Goal: Information Seeking & Learning: Learn about a topic

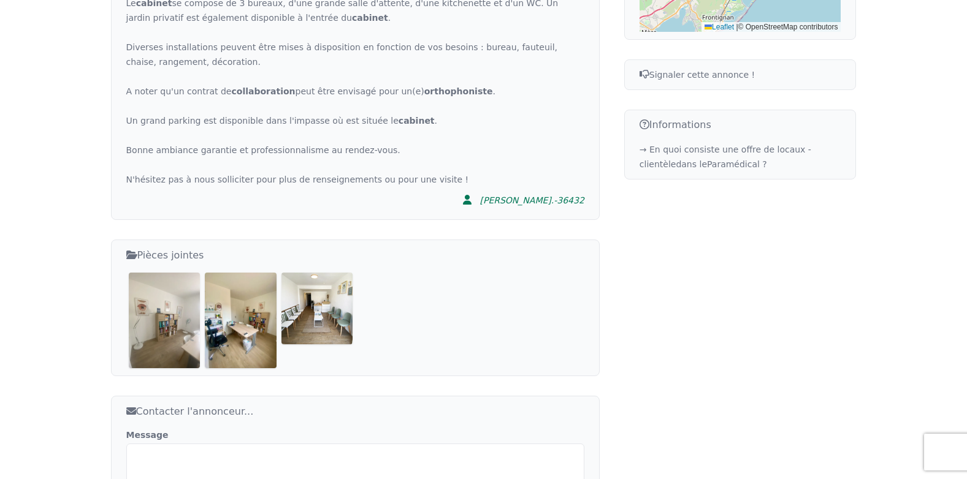
scroll to position [679, 0]
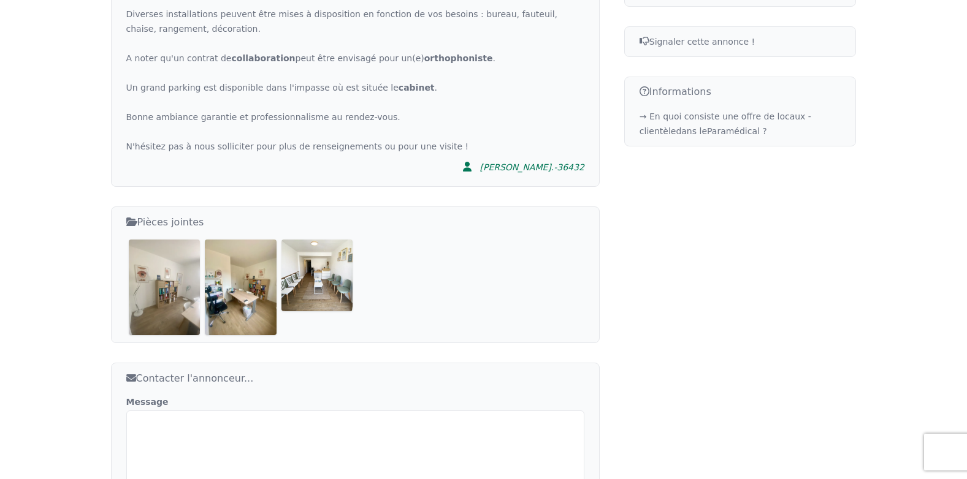
click at [147, 241] on img at bounding box center [165, 287] width 72 height 95
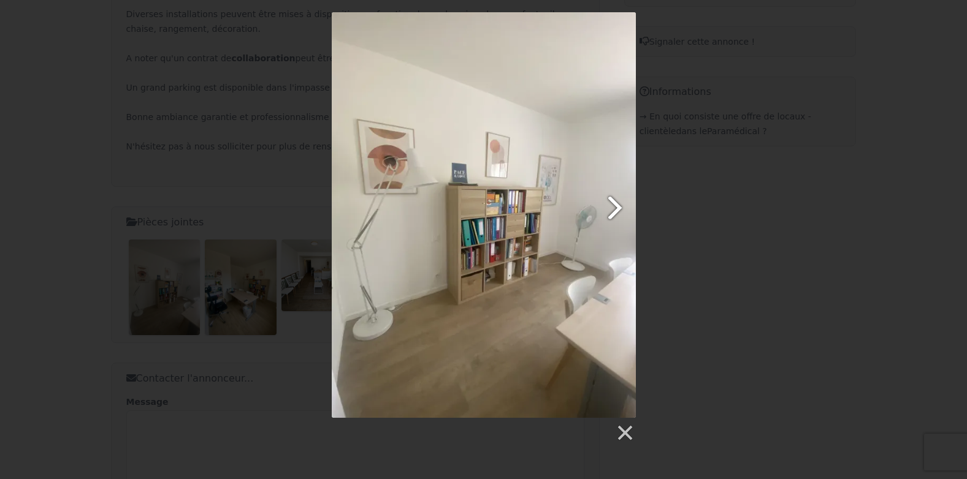
click at [614, 203] on link at bounding box center [538, 215] width 194 height 406
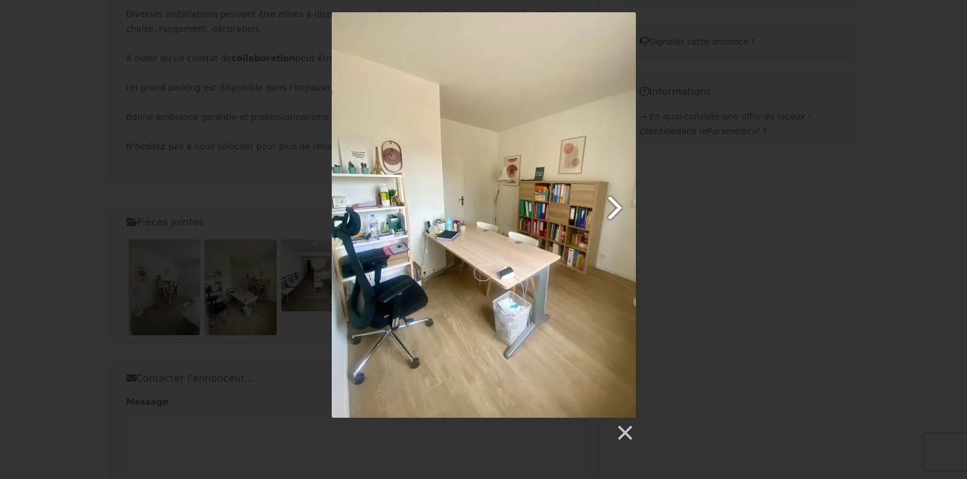
click at [614, 203] on link at bounding box center [538, 215] width 194 height 406
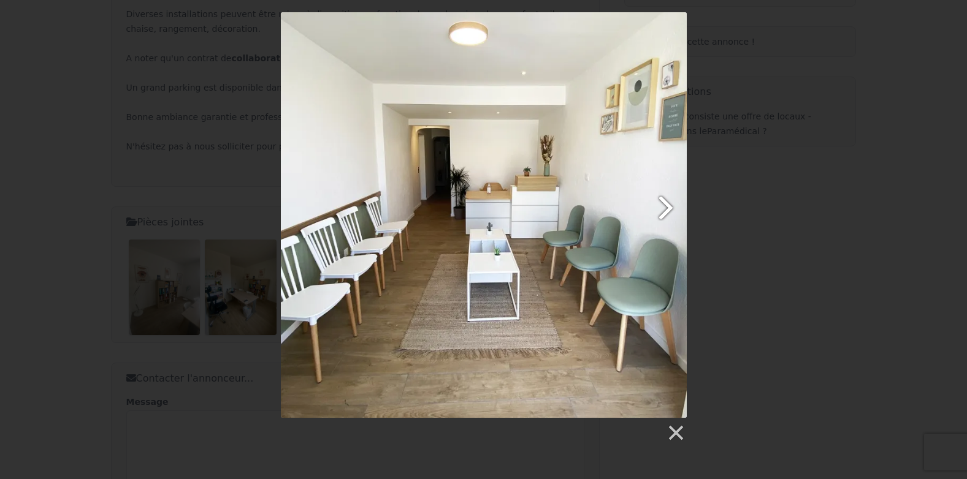
click at [665, 205] on link at bounding box center [557, 215] width 260 height 406
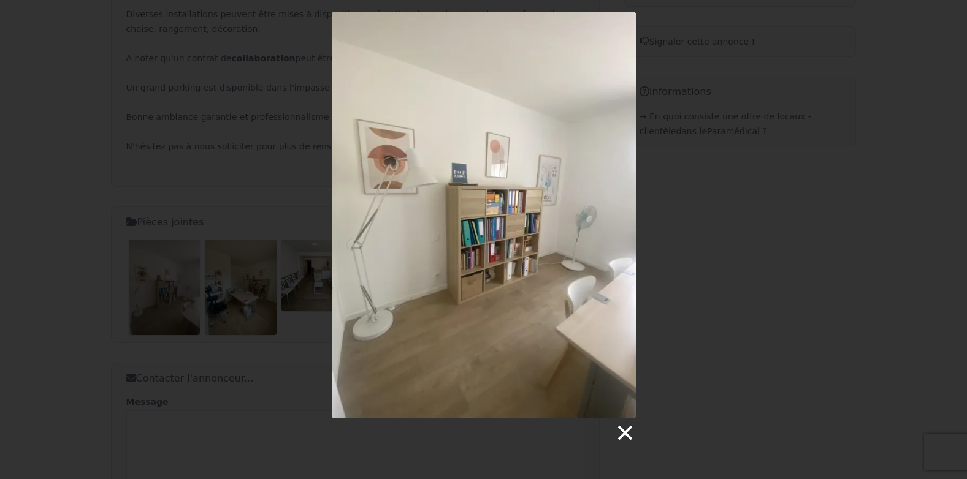
click at [627, 428] on link at bounding box center [624, 433] width 18 height 18
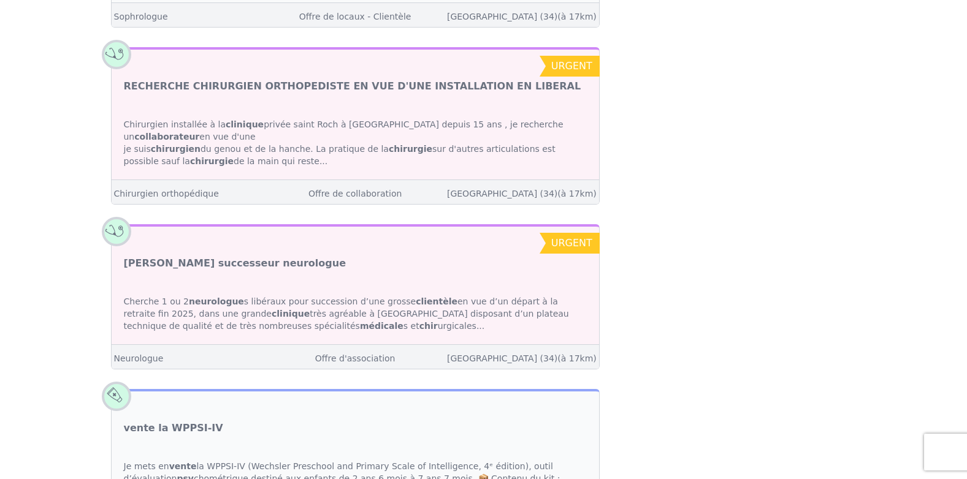
scroll to position [2176, 0]
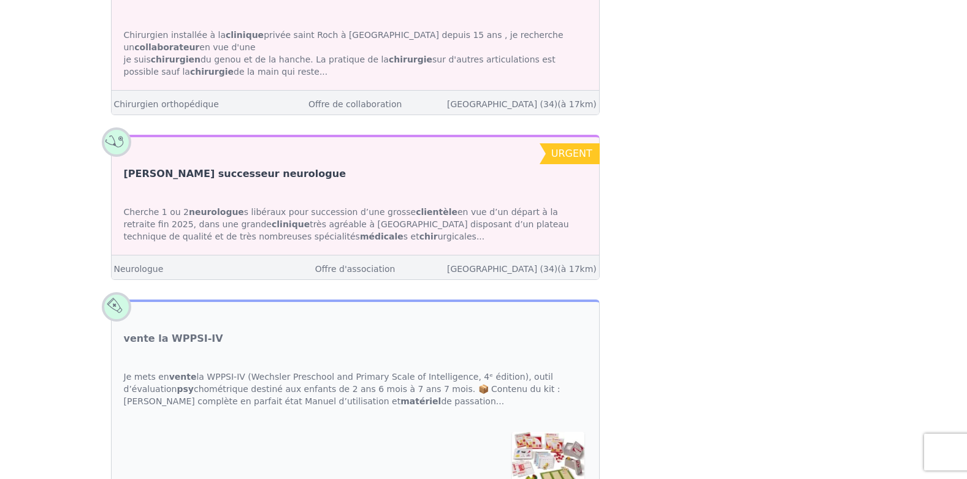
click at [177, 167] on link "[PERSON_NAME] successeur neurologue" at bounding box center [235, 174] width 222 height 15
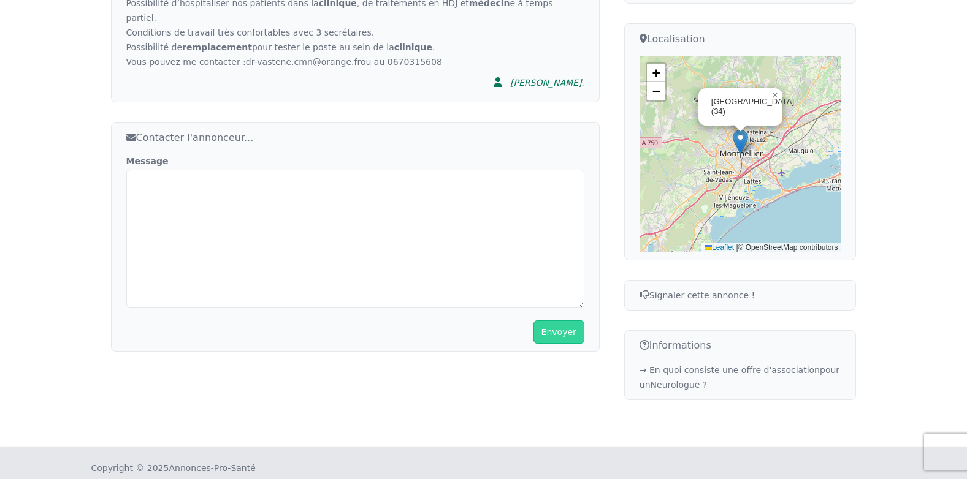
scroll to position [464, 0]
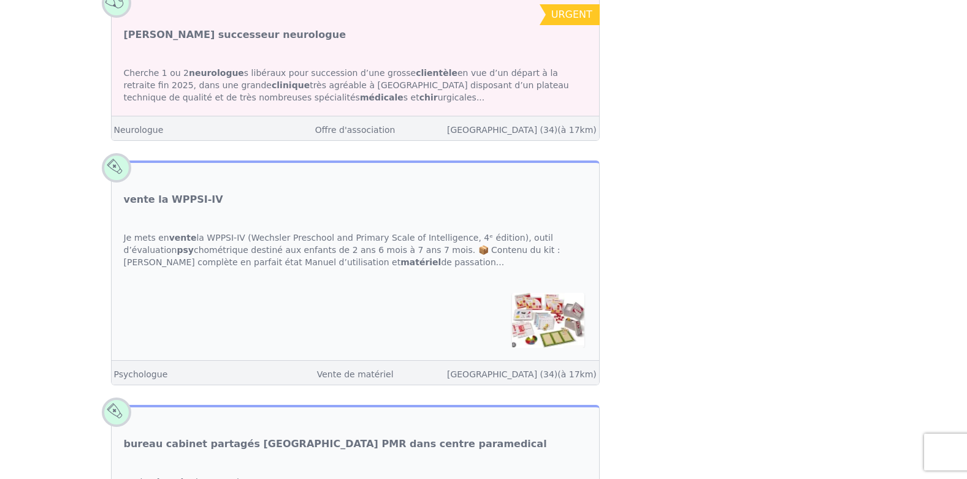
scroll to position [2331, 0]
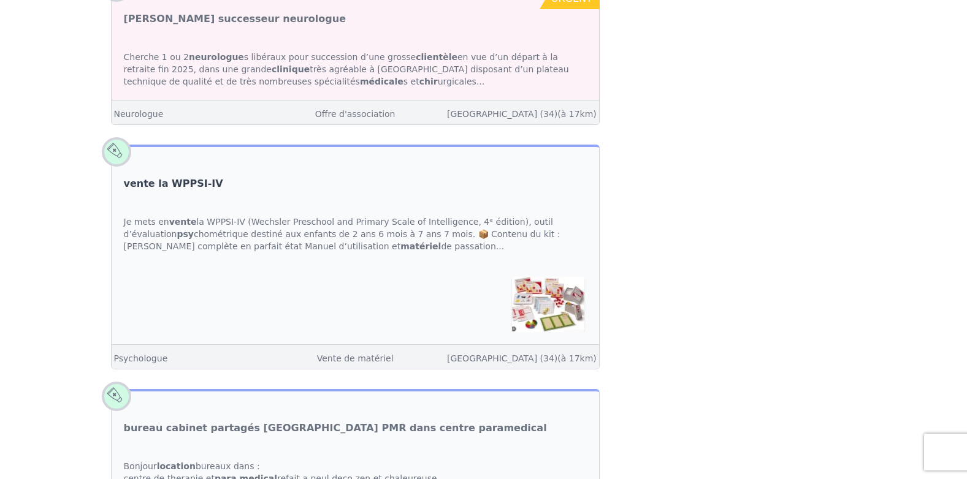
click at [166, 177] on link "vente la WPPSI-IV" at bounding box center [173, 184] width 99 height 15
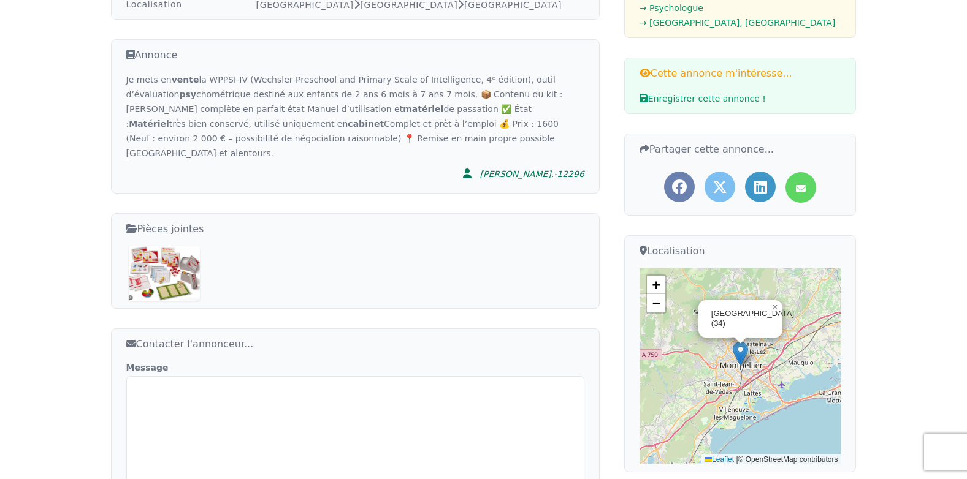
scroll to position [221, 0]
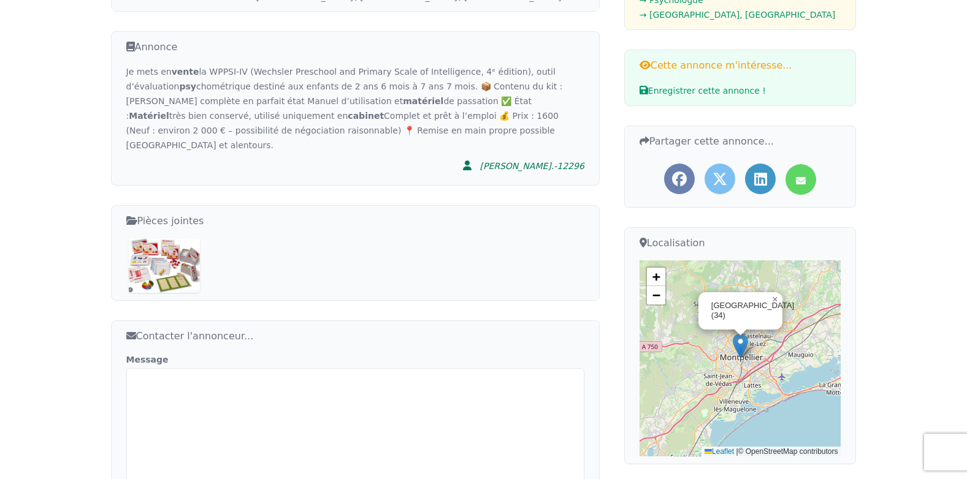
click at [158, 246] on img at bounding box center [165, 265] width 72 height 55
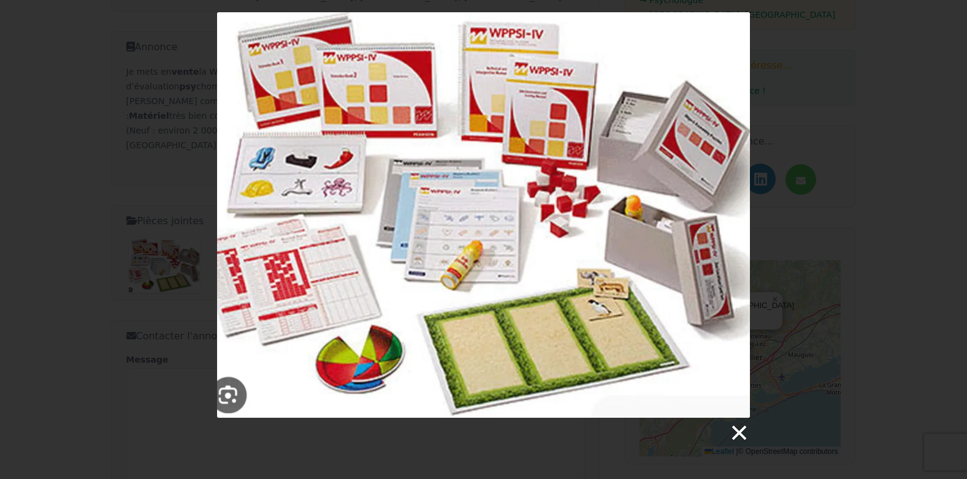
click at [741, 435] on link at bounding box center [738, 433] width 18 height 18
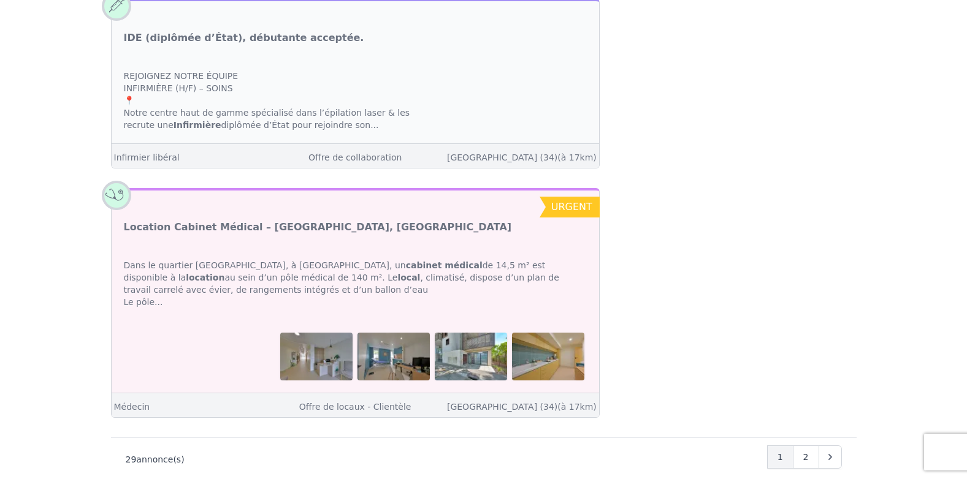
scroll to position [4597, 0]
